Goal: Task Accomplishment & Management: Use online tool/utility

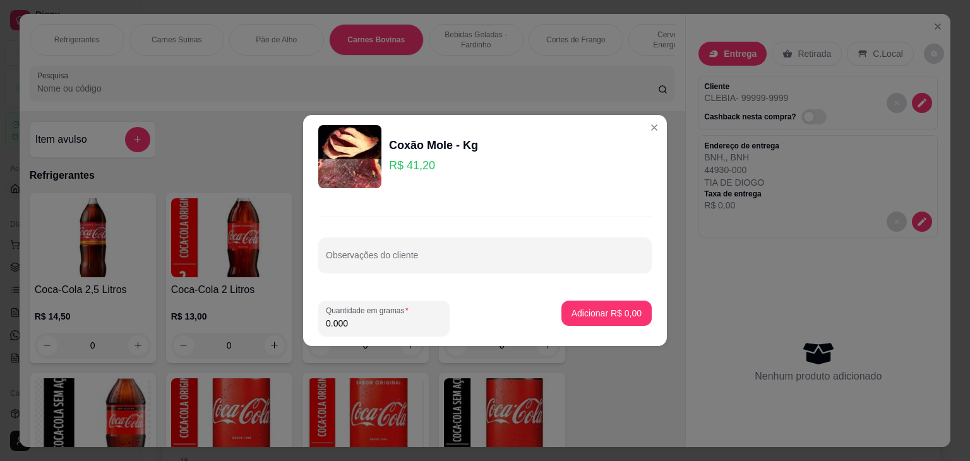
scroll to position [2142, 0]
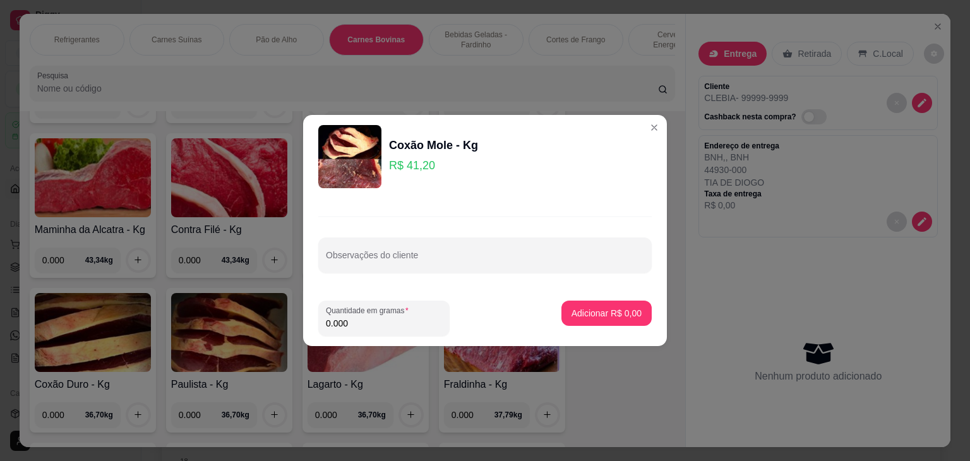
click at [634, 133] on div "Coxão Mole - Kg R$ 41,20" at bounding box center [485, 156] width 334 height 63
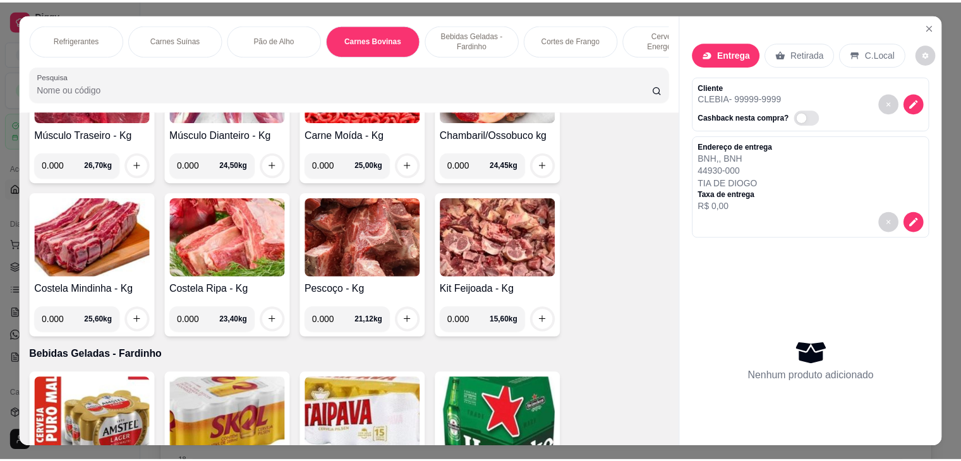
scroll to position [3405, 0]
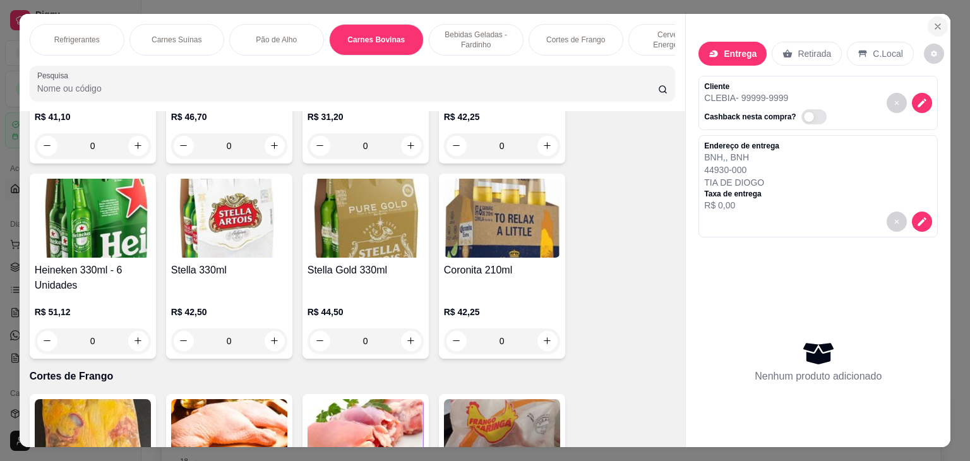
click at [937, 27] on button "Close" at bounding box center [938, 26] width 20 height 20
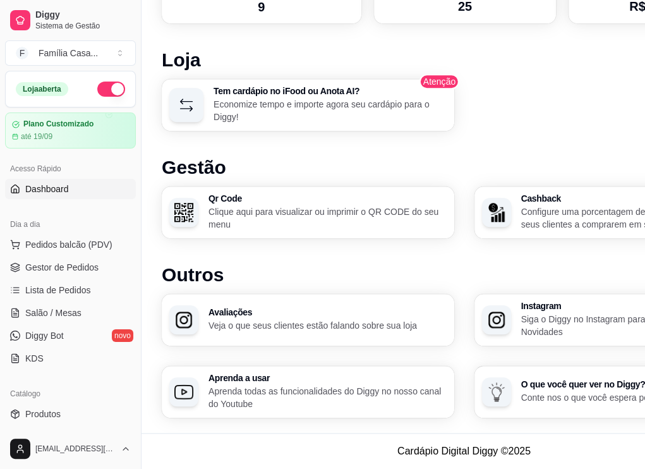
scroll to position [755, 0]
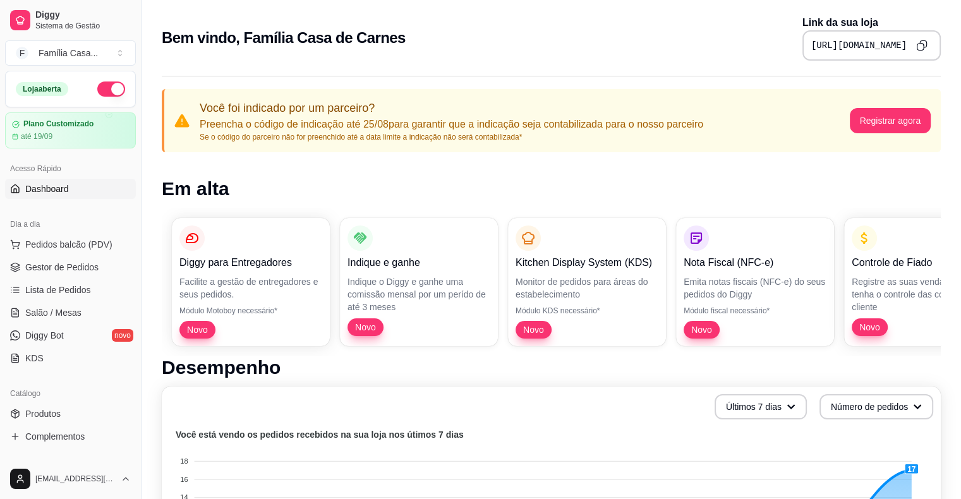
click at [83, 168] on div "Acesso Rápido" at bounding box center [70, 169] width 131 height 20
click at [80, 249] on span "Pedidos balcão (PDV)" at bounding box center [68, 244] width 87 height 13
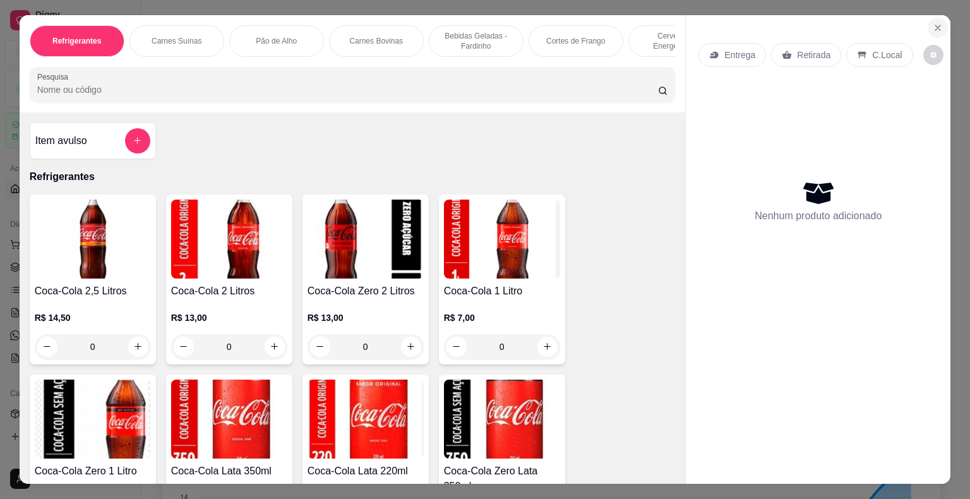
click at [655, 25] on icon "Close" at bounding box center [938, 27] width 5 height 5
